Goal: Find specific page/section: Find specific page/section

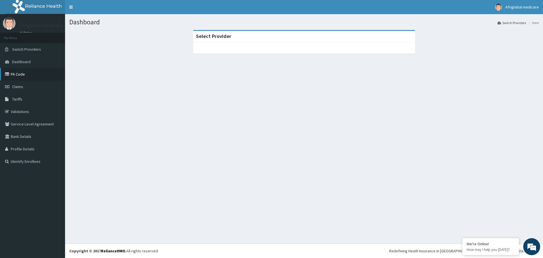
click at [47, 76] on link "PA Code" at bounding box center [32, 74] width 65 height 12
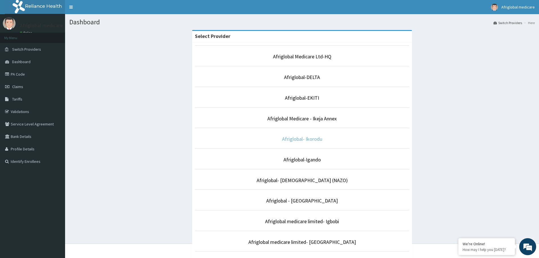
click at [300, 139] on link "Afriglobal- Ikorodu" at bounding box center [302, 139] width 40 height 7
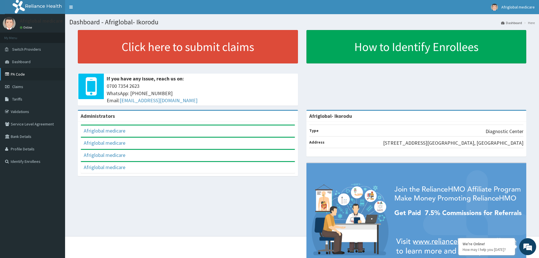
click at [23, 75] on link "PA Code" at bounding box center [32, 74] width 65 height 12
